Goal: Task Accomplishment & Management: Use online tool/utility

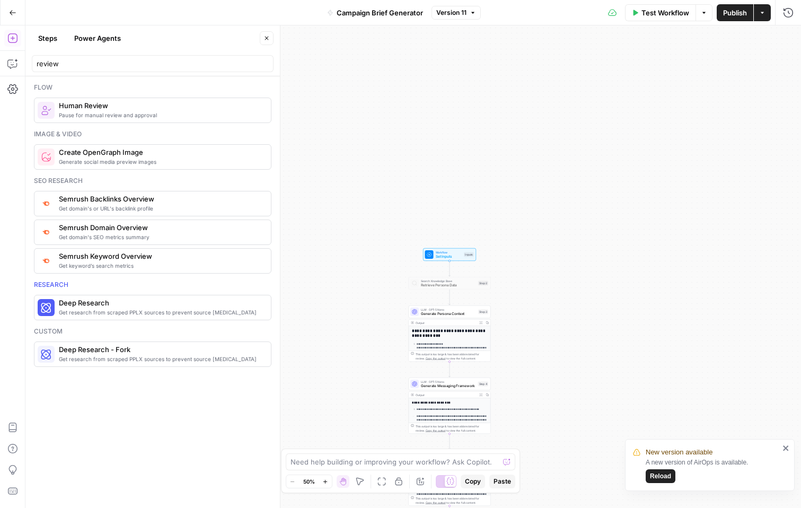
click at [661, 478] on span "Reload" at bounding box center [660, 476] width 21 height 10
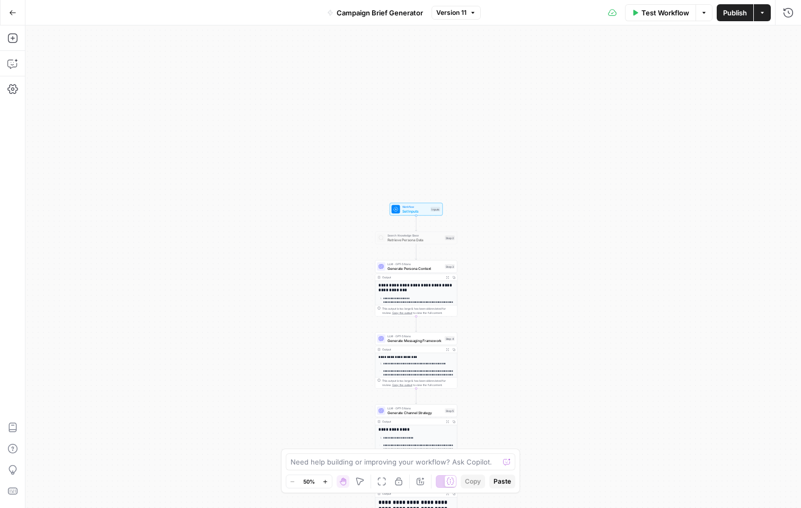
click at [17, 15] on button "Go Back" at bounding box center [12, 12] width 19 height 19
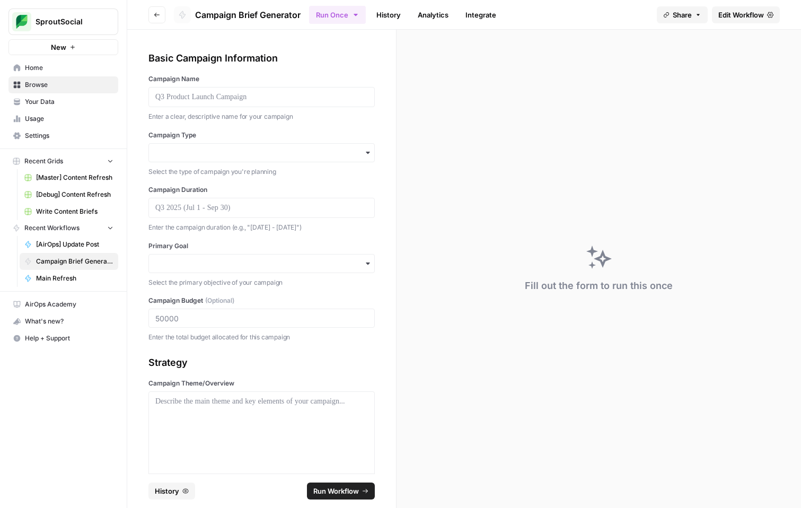
click at [392, 17] on link "History" at bounding box center [388, 14] width 37 height 17
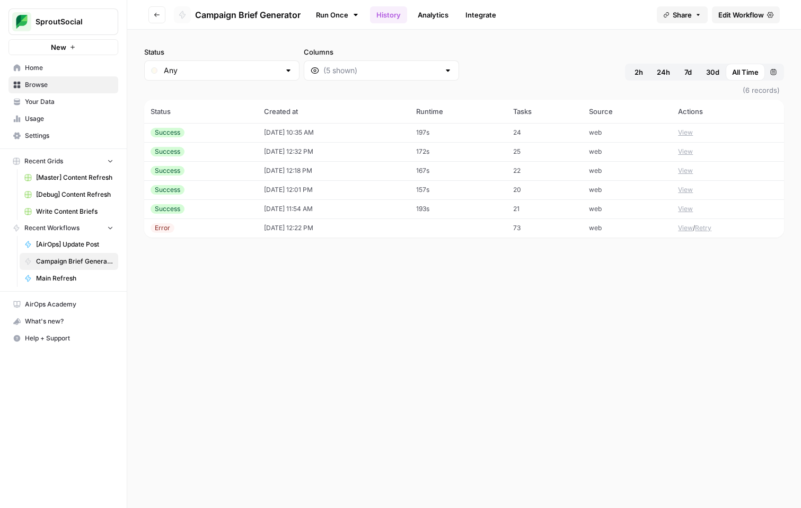
click at [345, 14] on link "Run Once" at bounding box center [337, 15] width 57 height 18
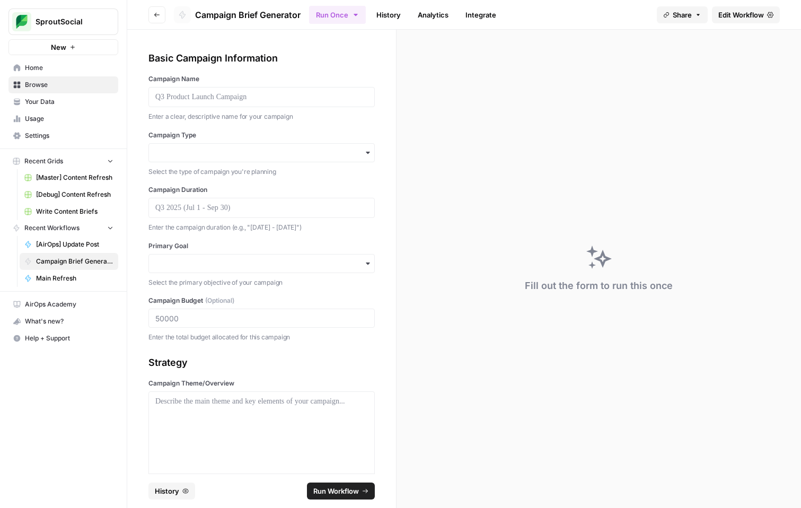
click at [398, 49] on div "Fill out the form to run this once" at bounding box center [598, 269] width 404 height 478
click at [369, 154] on icon "button" at bounding box center [368, 152] width 8 height 8
click at [390, 138] on div "Basic Campaign Information Campaign Name Enter a clear, descriptive name for yo…" at bounding box center [261, 252] width 269 height 444
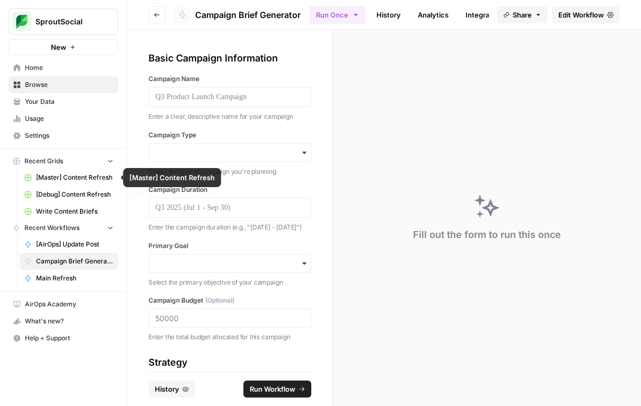
click at [78, 175] on span "[Master] Content Refresh" at bounding box center [74, 178] width 77 height 10
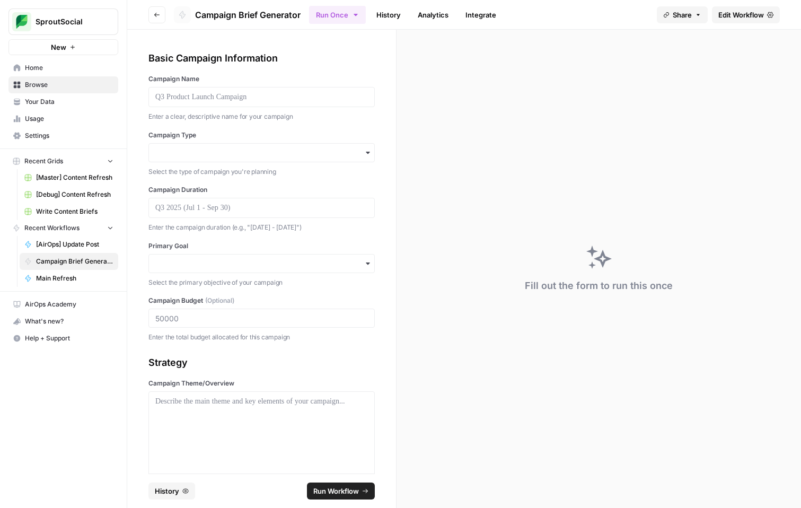
click at [346, 53] on div "Basic Campaign Information" at bounding box center [261, 58] width 226 height 15
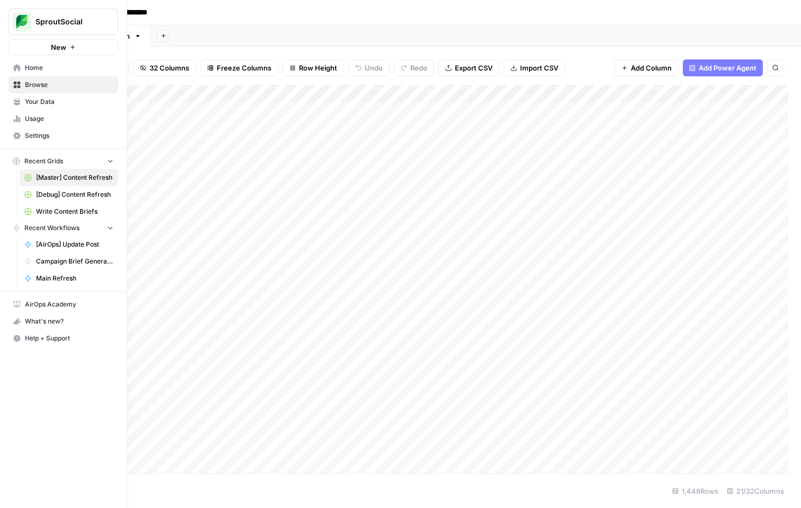
click at [34, 80] on span "Browse" at bounding box center [69, 85] width 88 height 10
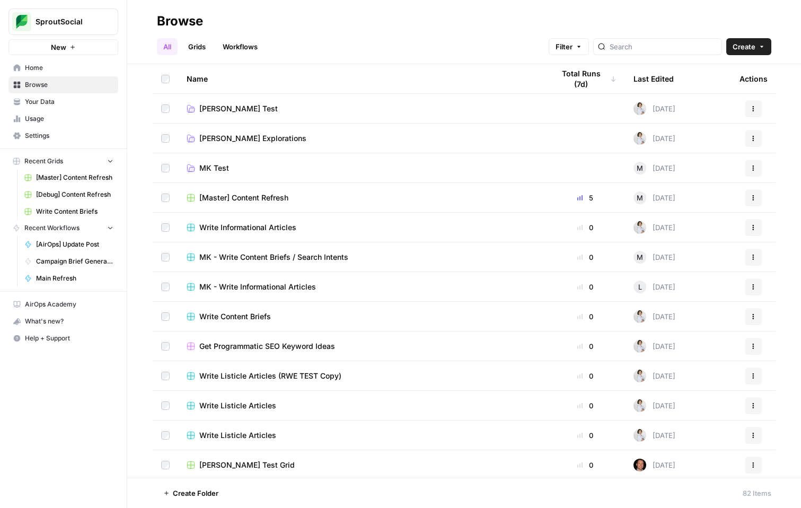
drag, startPoint x: 272, startPoint y: 31, endPoint x: 186, endPoint y: 8, distance: 89.2
click at [191, 8] on header "Browse All Grids Workflows Filter Create" at bounding box center [464, 32] width 674 height 64
click at [169, 8] on header "Browse All Grids Workflows Filter Create" at bounding box center [464, 32] width 674 height 64
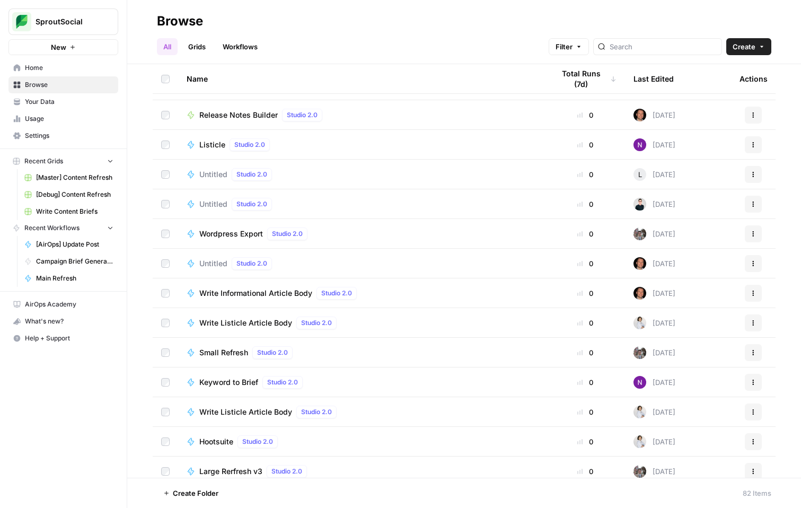
scroll to position [1474, 0]
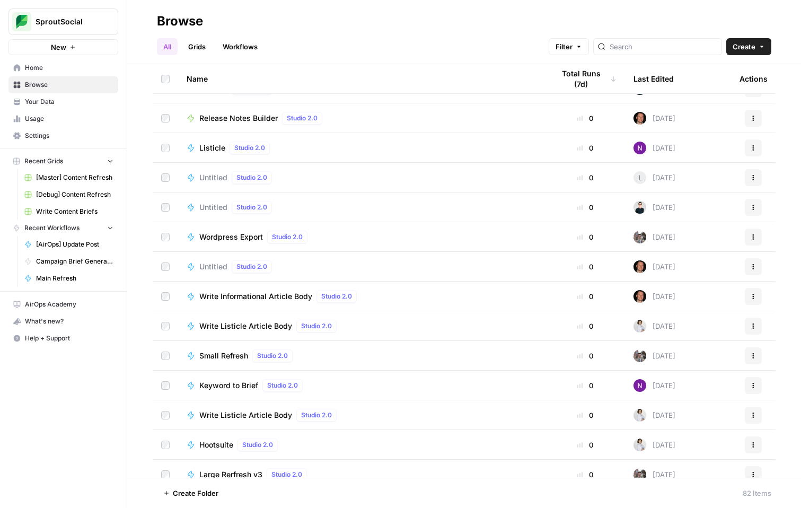
drag, startPoint x: 147, startPoint y: 16, endPoint x: 773, endPoint y: 477, distance: 777.3
click at [773, 477] on div "Browse All Grids Workflows Filter Create Name Total Runs (7d) Last Edited Actio…" at bounding box center [464, 254] width 674 height 508
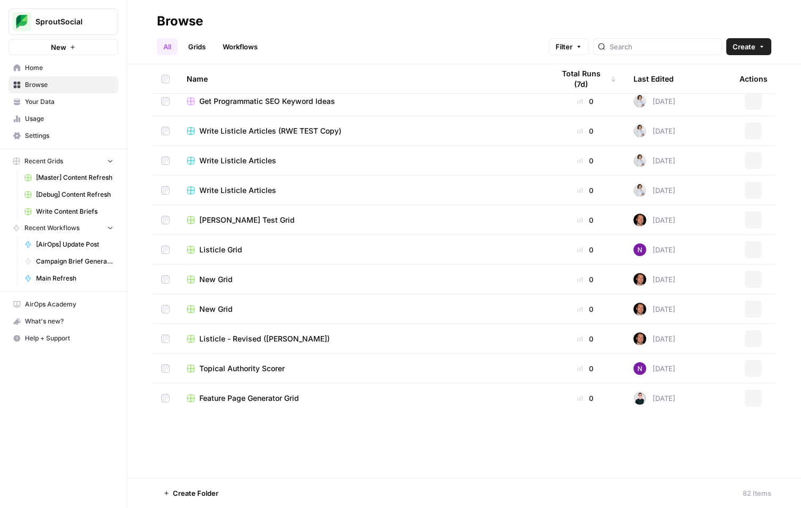
scroll to position [0, 0]
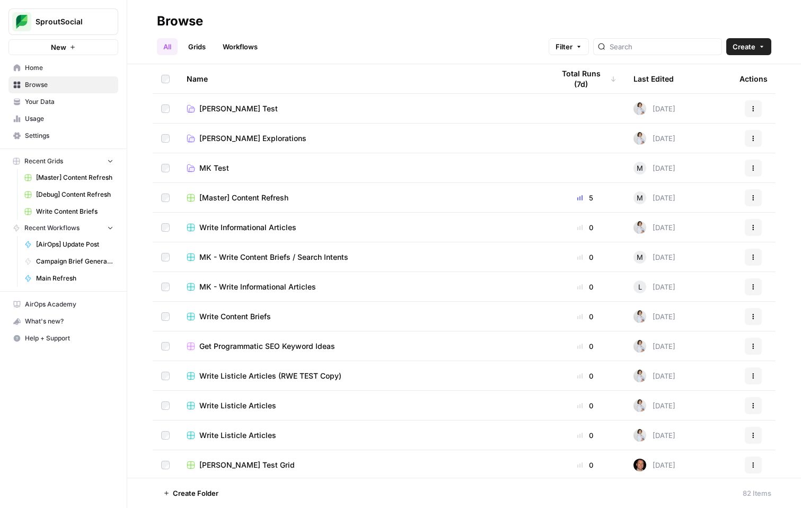
click at [493, 45] on div "All Grids Workflows Filter Create" at bounding box center [464, 42] width 614 height 25
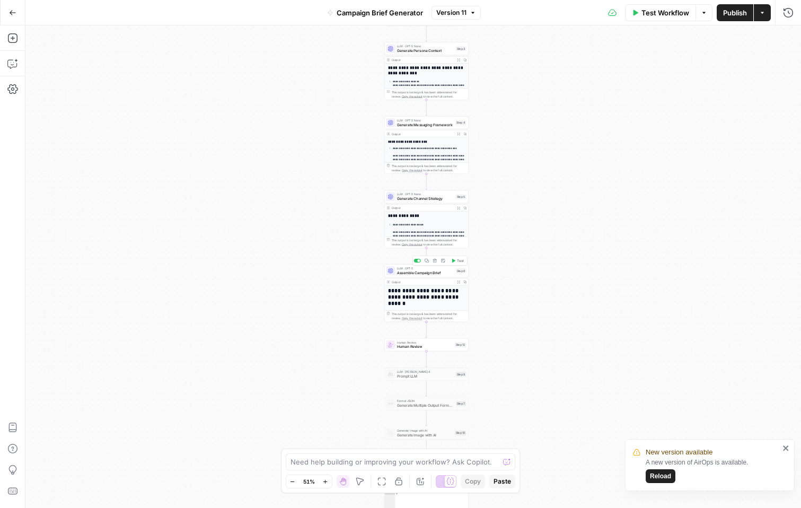
click at [437, 273] on span "Assemble Campaign Brief" at bounding box center [425, 272] width 57 height 5
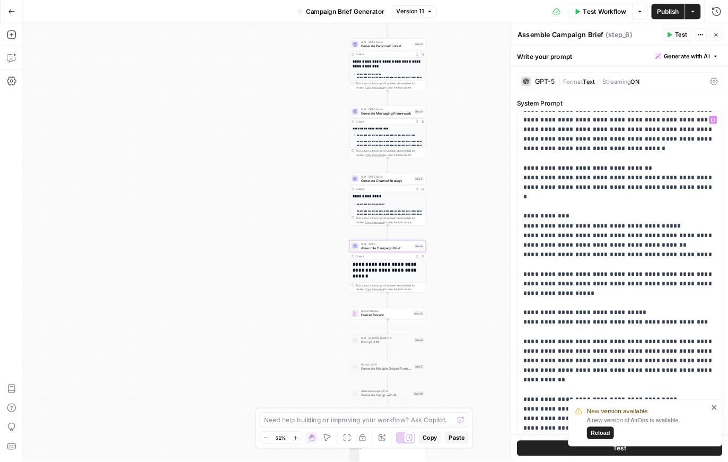
scroll to position [386, 0]
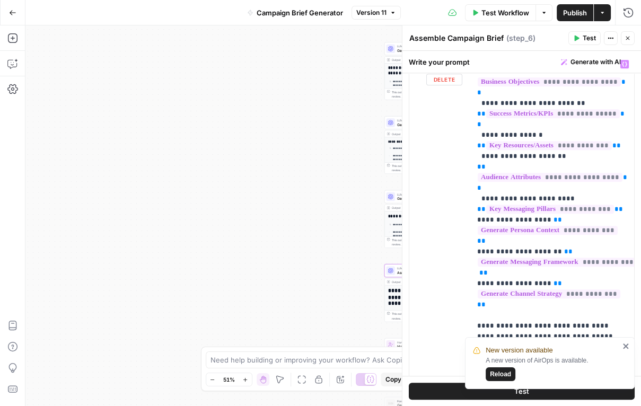
scroll to position [246, 0]
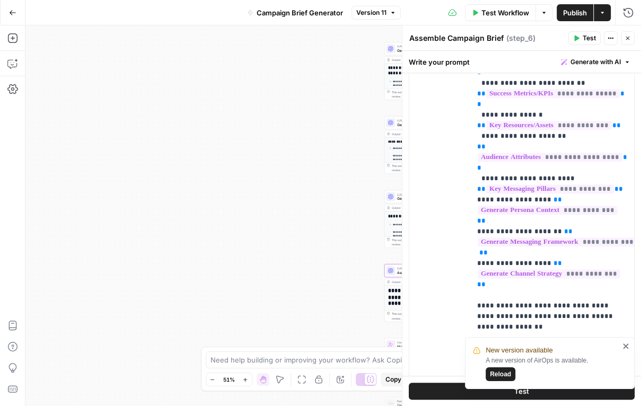
click at [504, 374] on span "Reload" at bounding box center [500, 374] width 21 height 10
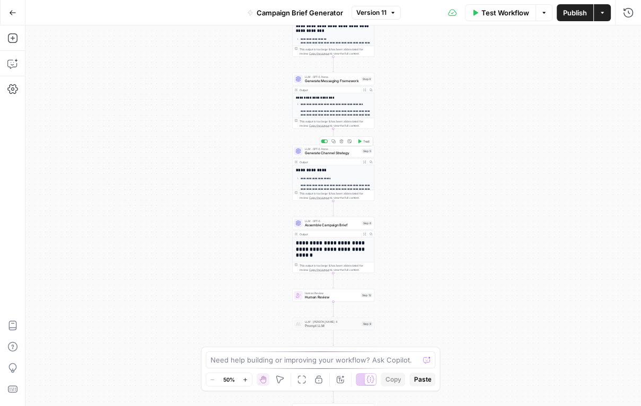
click at [327, 151] on span "Generate Channel Strategy" at bounding box center [332, 152] width 55 height 5
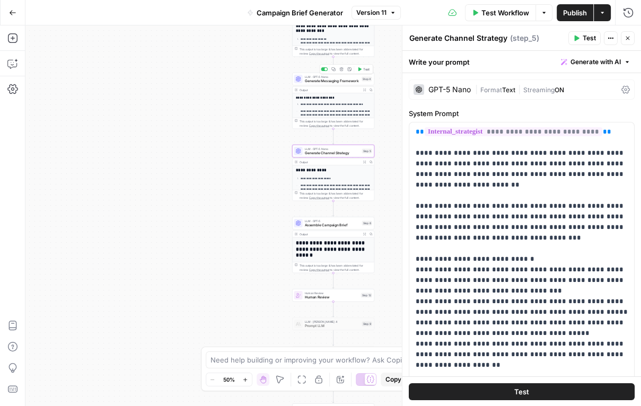
click at [343, 82] on span "Generate Messaging Framework" at bounding box center [332, 80] width 55 height 5
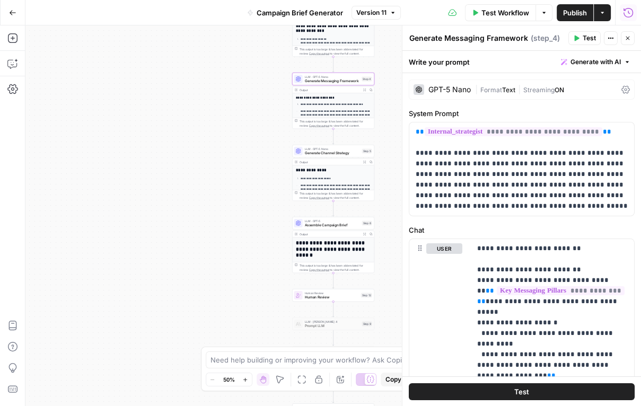
click at [623, 11] on icon "button" at bounding box center [628, 12] width 11 height 11
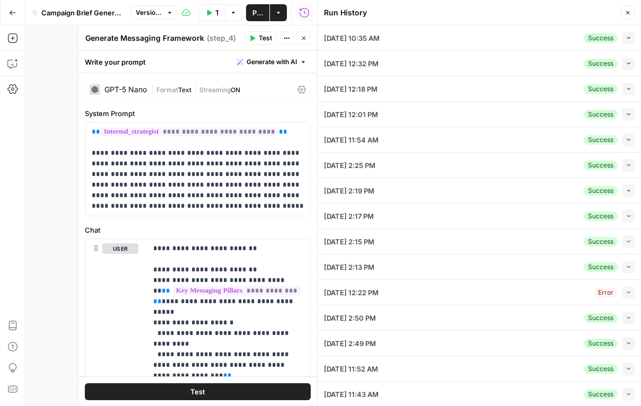
click at [622, 40] on button "Collapse" at bounding box center [628, 38] width 13 height 13
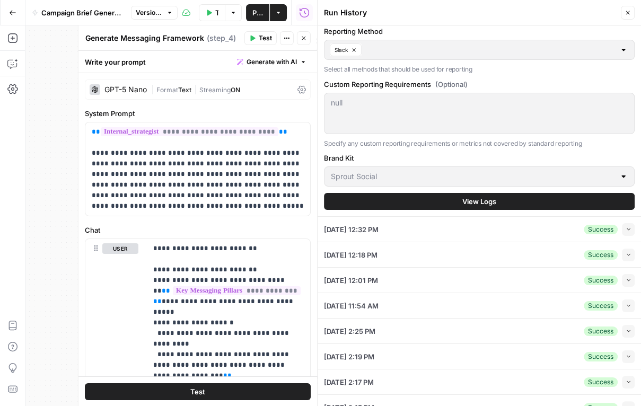
scroll to position [1309, 0]
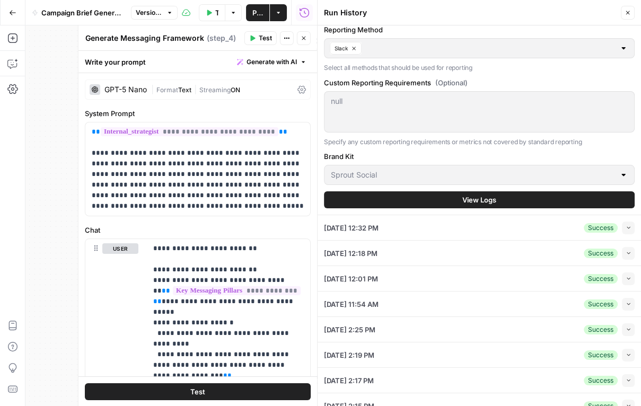
click at [468, 196] on span "View Logs" at bounding box center [479, 199] width 34 height 11
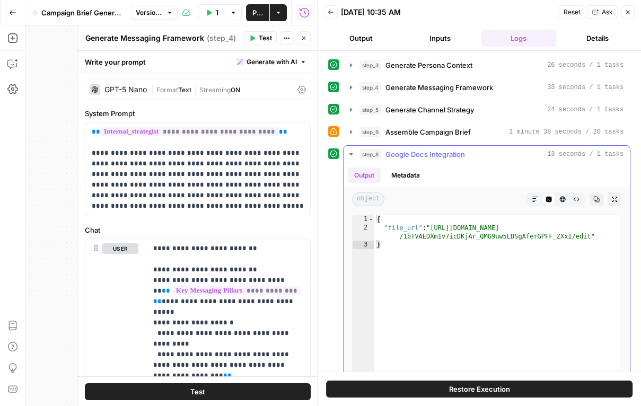
click at [352, 153] on icon "button" at bounding box center [351, 154] width 8 height 8
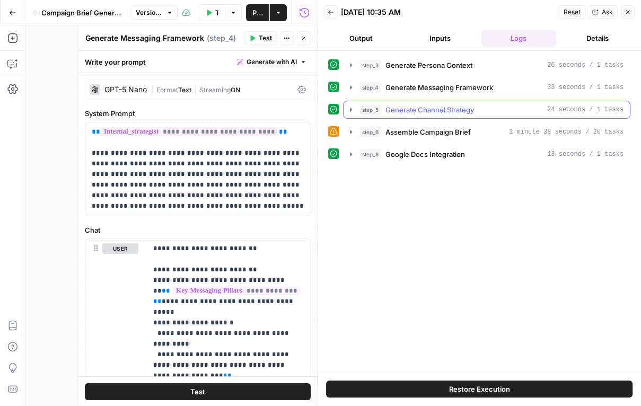
click at [351, 108] on icon "button" at bounding box center [351, 109] width 8 height 8
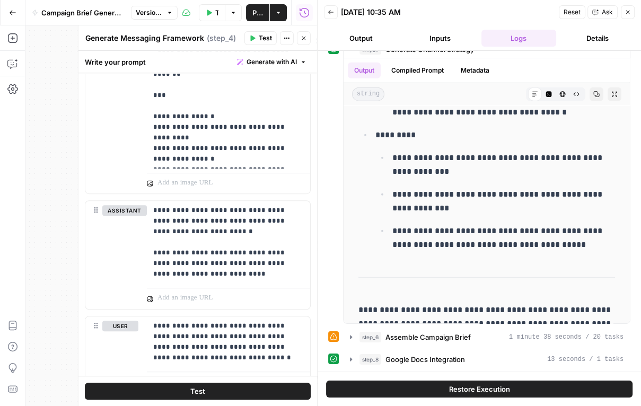
scroll to position [548, 0]
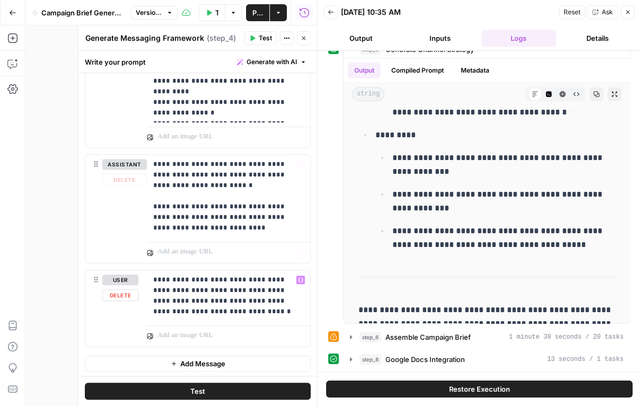
click at [57, 198] on div "**********" at bounding box center [170, 215] width 291 height 380
click at [305, 39] on icon "button" at bounding box center [303, 38] width 6 height 6
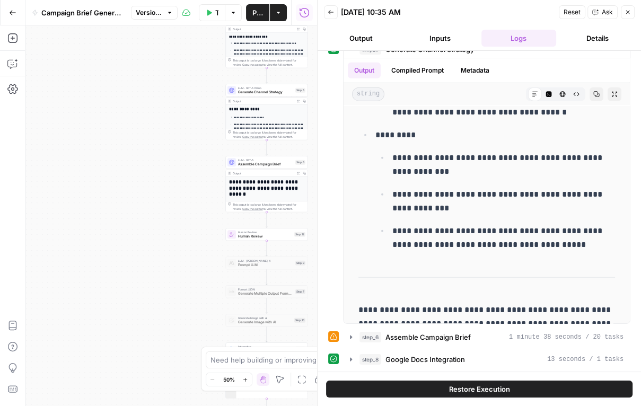
scroll to position [0, 0]
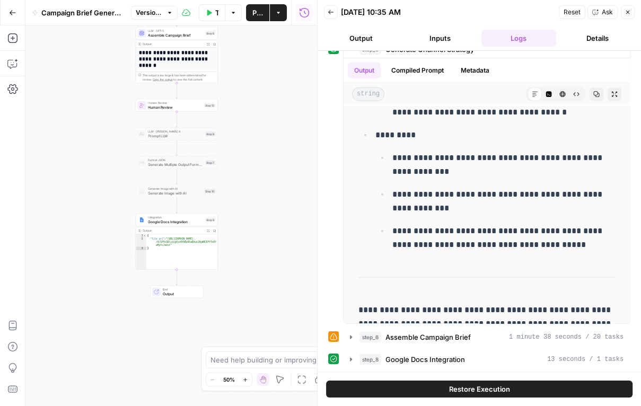
click at [154, 107] on span "Human Review" at bounding box center [175, 106] width 54 height 5
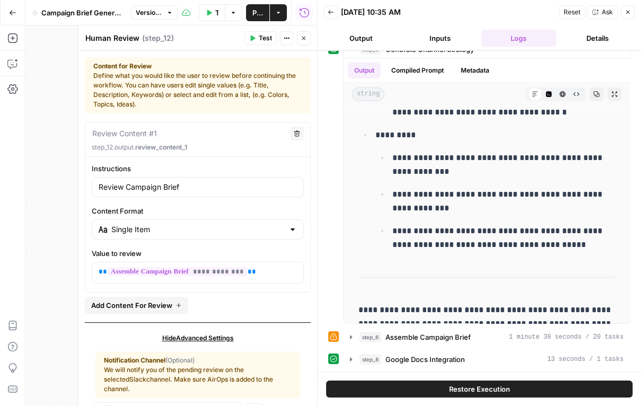
scroll to position [30, 0]
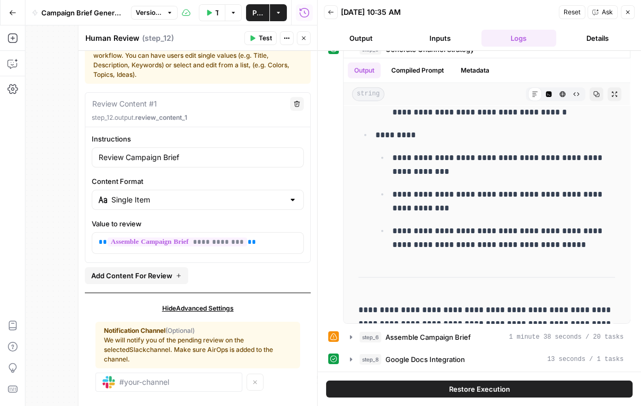
drag, startPoint x: 146, startPoint y: 338, endPoint x: 303, endPoint y: 355, distance: 157.8
click at [303, 355] on div "Hide Advanced Settings Notification Channel (Optional) We will notify you of th…" at bounding box center [198, 352] width 226 height 118
click at [291, 355] on div "Notification Channel (Optional) We will notify you of the pending review on the…" at bounding box center [197, 345] width 205 height 47
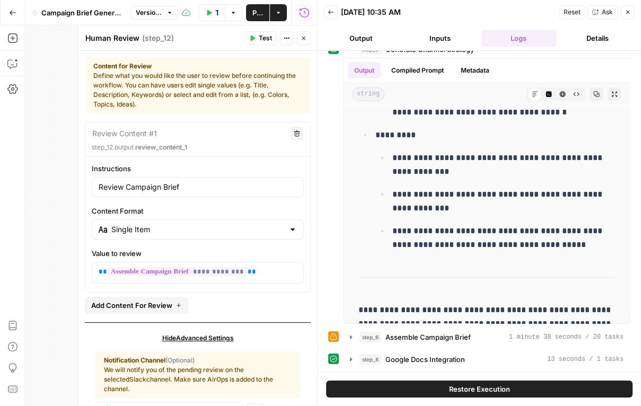
click at [304, 37] on icon "button" at bounding box center [304, 39] width 4 height 4
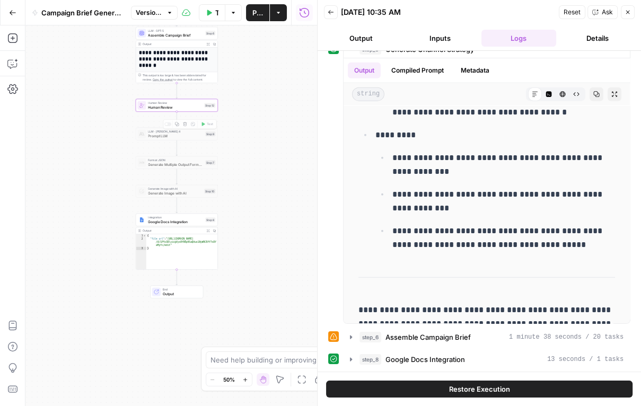
click at [191, 103] on span "Human Review" at bounding box center [175, 103] width 54 height 4
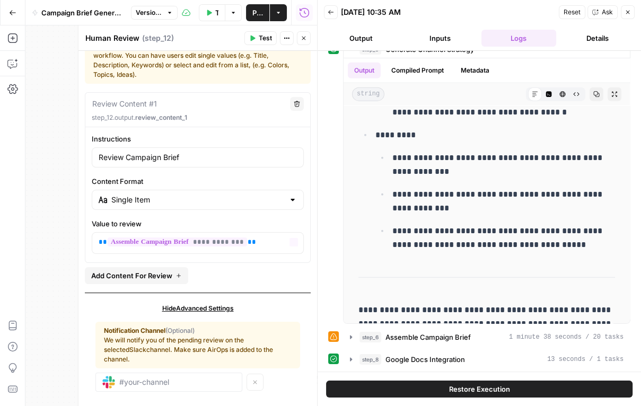
scroll to position [29, 0]
click at [112, 377] on img at bounding box center [108, 383] width 13 height 13
click at [139, 378] on input "text" at bounding box center [177, 383] width 116 height 10
click at [304, 41] on icon "button" at bounding box center [303, 38] width 6 height 6
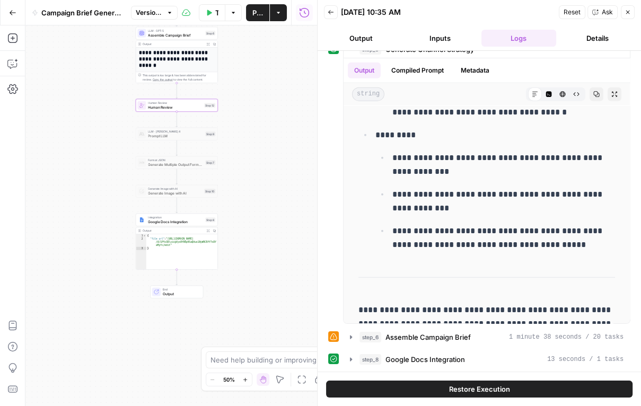
click at [629, 11] on icon "button" at bounding box center [627, 12] width 6 height 6
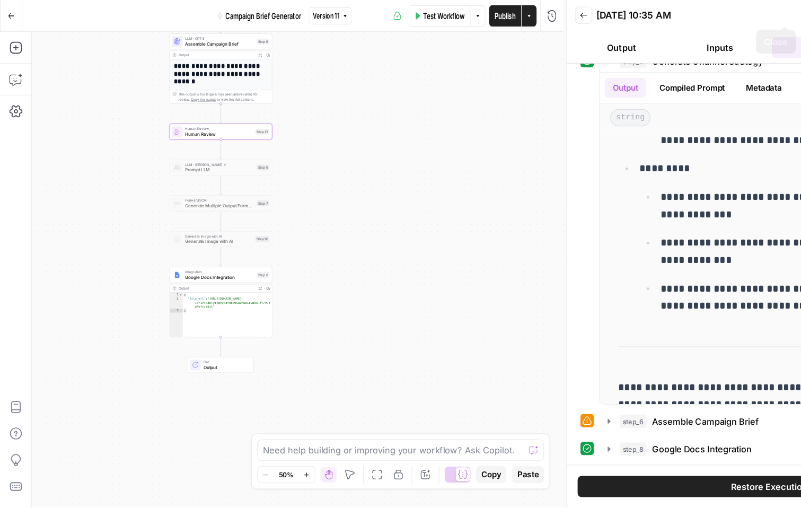
scroll to position [0, 0]
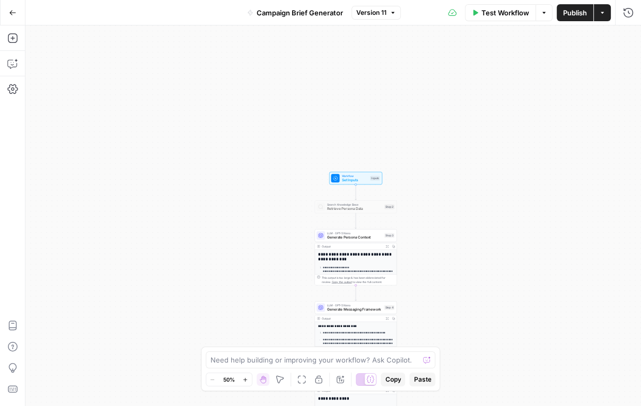
click at [10, 12] on icon "button" at bounding box center [12, 12] width 7 height 7
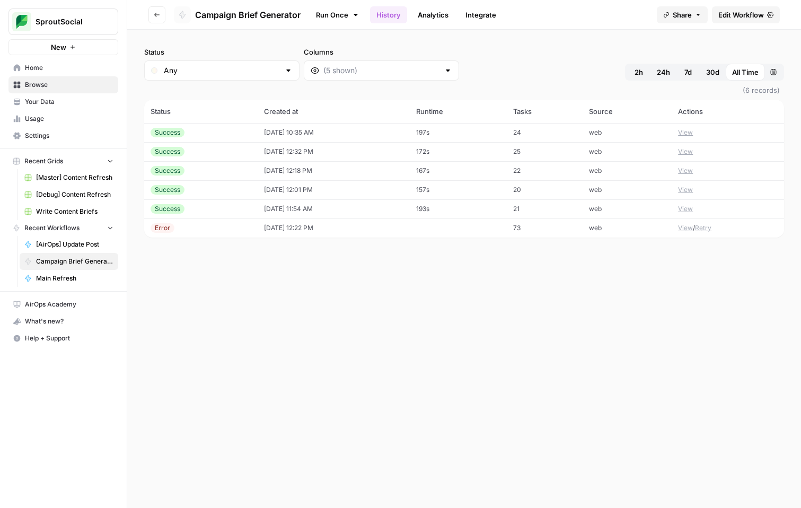
click at [212, 294] on div "Status Any Columns 2h 24h 7d 30d All Time Custom range (6 records) Status Creat…" at bounding box center [464, 269] width 674 height 478
drag, startPoint x: 333, startPoint y: 293, endPoint x: 725, endPoint y: 229, distance: 397.7
click at [640, 229] on div "Status Any Columns 2h 24h 7d 30d All Time Custom range (6 records) Status Creat…" at bounding box center [464, 269] width 674 height 478
click at [640, 290] on div "Status Any Columns 2h 24h 7d 30d All Time Custom range (6 records) Status Creat…" at bounding box center [464, 269] width 674 height 478
click at [561, 48] on div "Status Any Columns 2h 24h 7d 30d All Time Custom range" at bounding box center [464, 64] width 640 height 34
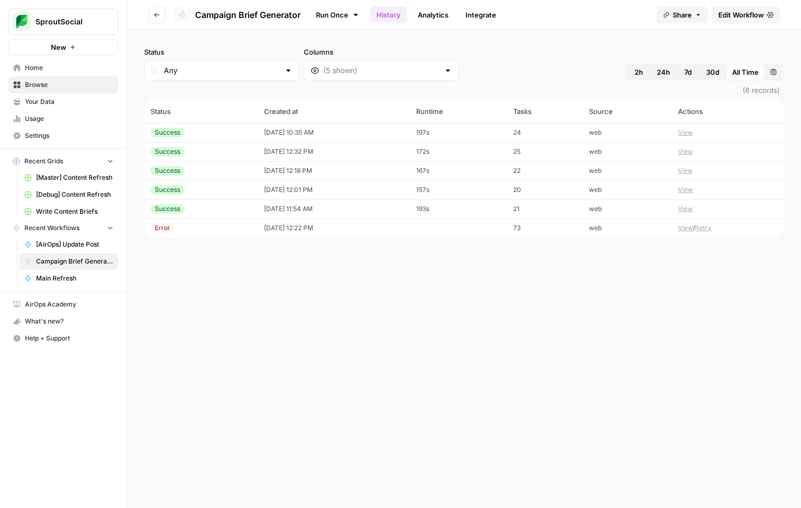
drag, startPoint x: 587, startPoint y: 64, endPoint x: 674, endPoint y: 92, distance: 91.3
click at [640, 92] on div "Status Any Columns 2h 24h 7d 30d All Time Custom range (6 records) Status Creat…" at bounding box center [464, 269] width 674 height 478
drag, startPoint x: 437, startPoint y: 49, endPoint x: 457, endPoint y: 237, distance: 188.7
click at [457, 237] on div "Status Any Columns 2h 24h 7d 30d All Time Custom range (6 records) Status Creat…" at bounding box center [464, 269] width 674 height 478
click at [487, 308] on div "Status Any Columns 2h 24h 7d 30d All Time Custom range (6 records) Status Creat…" at bounding box center [464, 269] width 674 height 478
